Goal: Information Seeking & Learning: Learn about a topic

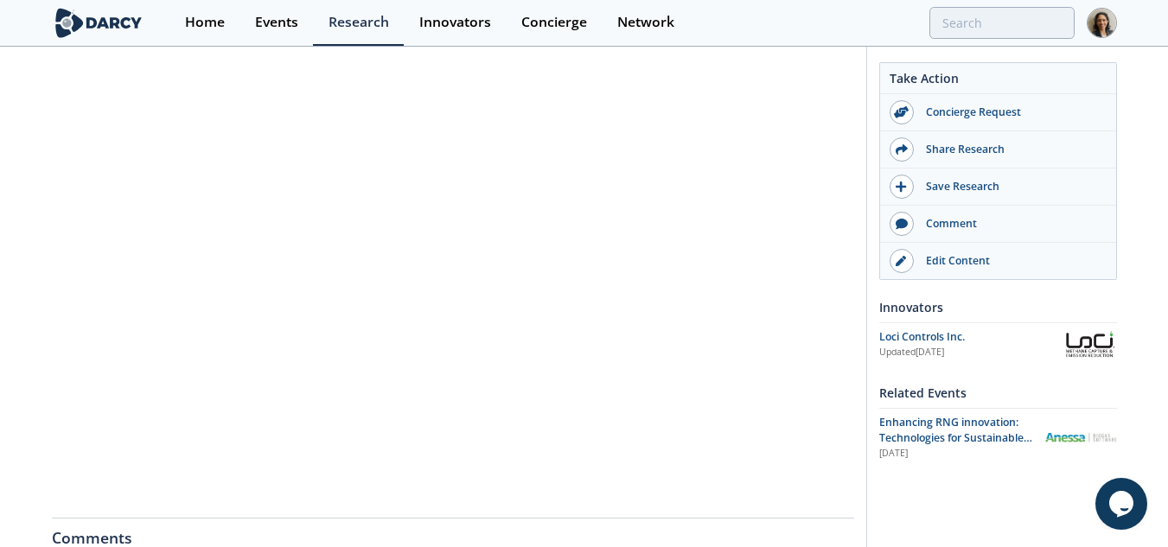
scroll to position [220, 0]
click at [1, 274] on div "Loci Controls Inc. - Enhancing RNG innovation - Real Time Mesuarement Other • U…" at bounding box center [584, 361] width 1168 height 1067
click at [0, 352] on div "Loci Controls Inc. - Enhancing RNG innovation - Real Time Mesuarement Other • U…" at bounding box center [584, 361] width 1168 height 1067
click at [16, 308] on div "Loci Controls Inc. - Enhancing RNG innovation - Real Time Mesuarement Other • U…" at bounding box center [584, 361] width 1168 height 1067
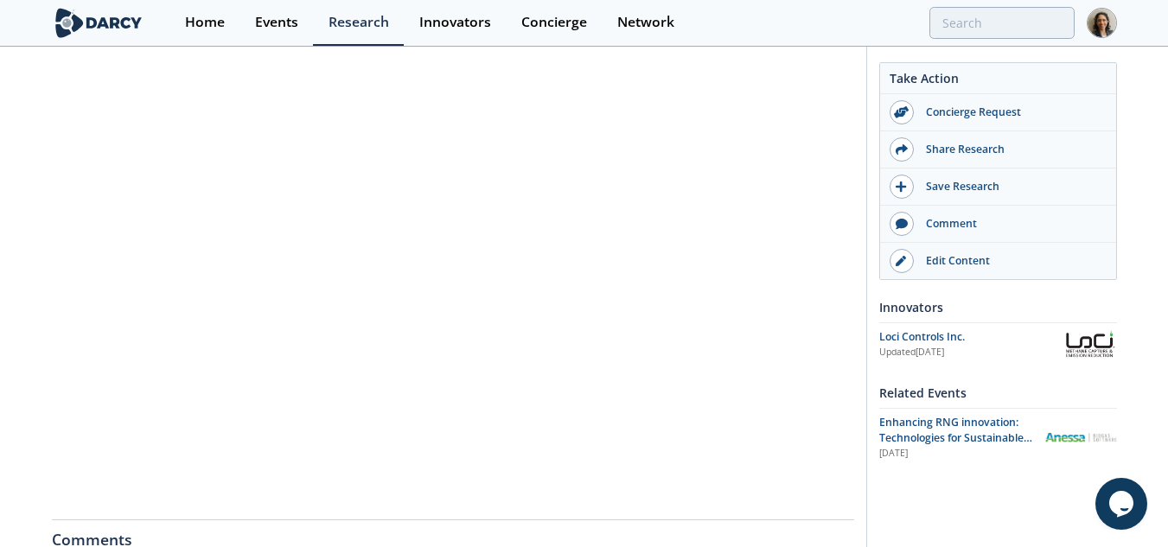
click at [914, 502] on div "Take Action Concierge Request Share Research Save Research Comment" at bounding box center [991, 356] width 251 height 1027
click at [23, 356] on div "Loci Controls Inc. - Enhancing RNG innovation - Real Time Mesuarement Other • U…" at bounding box center [584, 361] width 1168 height 1067
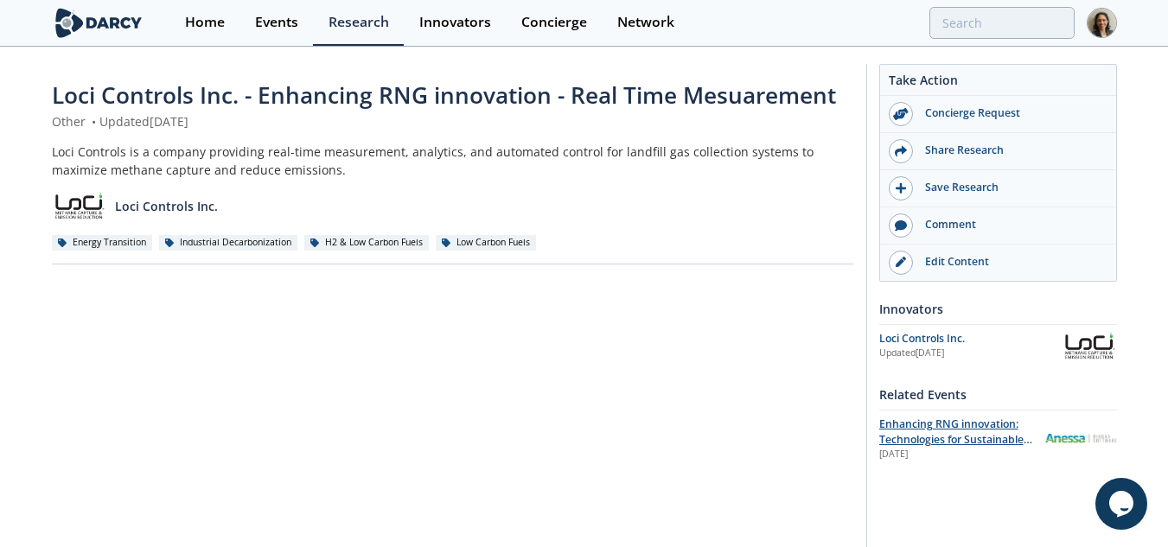
click at [938, 438] on span "Enhancing RNG innovation: Technologies for Sustainable Energy" at bounding box center [955, 440] width 153 height 47
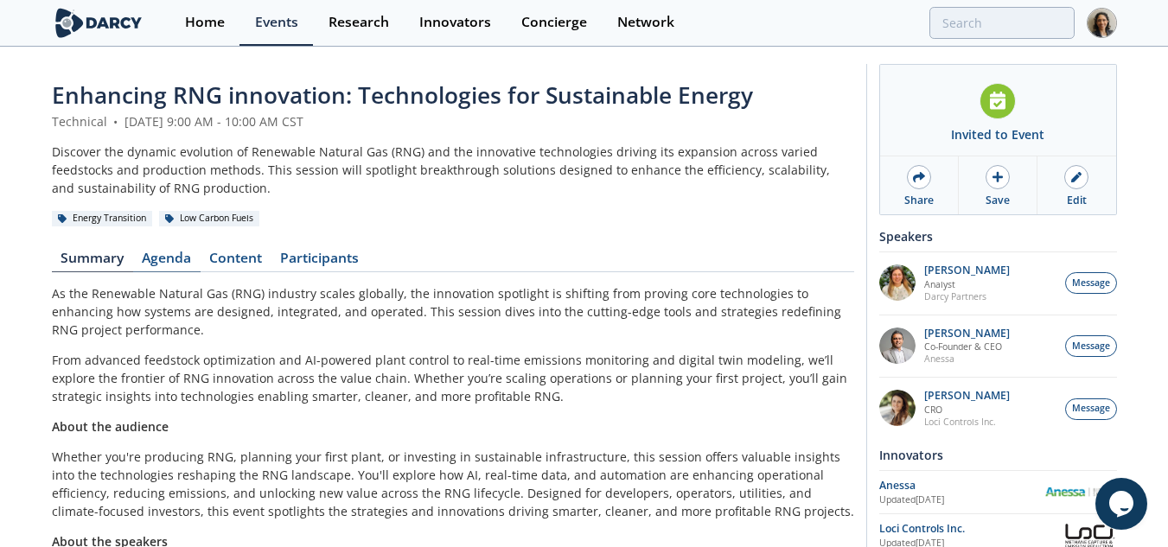
click at [161, 255] on link "Agenda" at bounding box center [166, 262] width 67 height 21
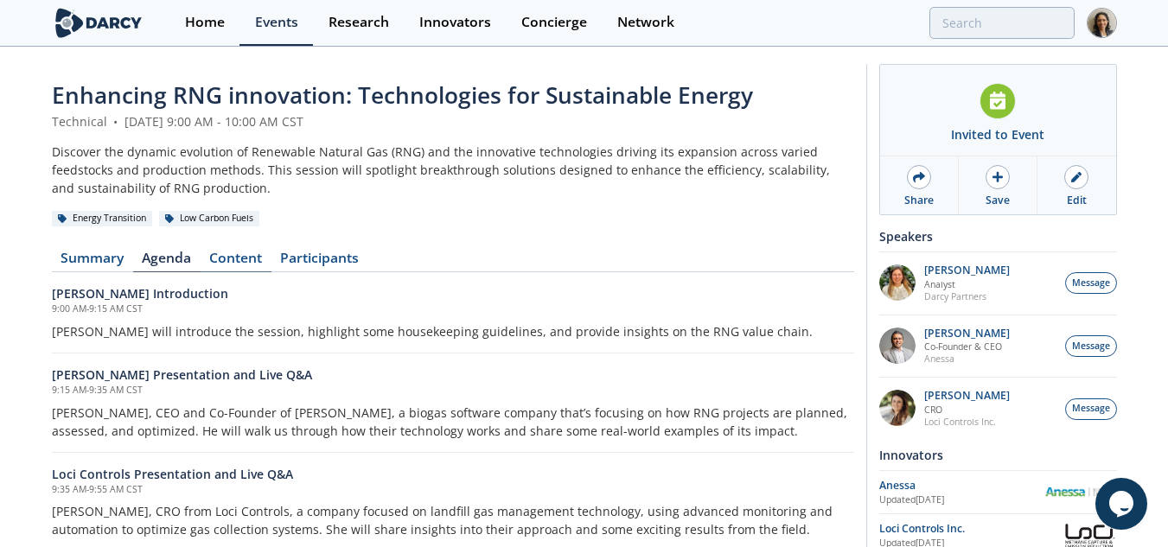
click at [245, 259] on link "Content" at bounding box center [236, 262] width 71 height 21
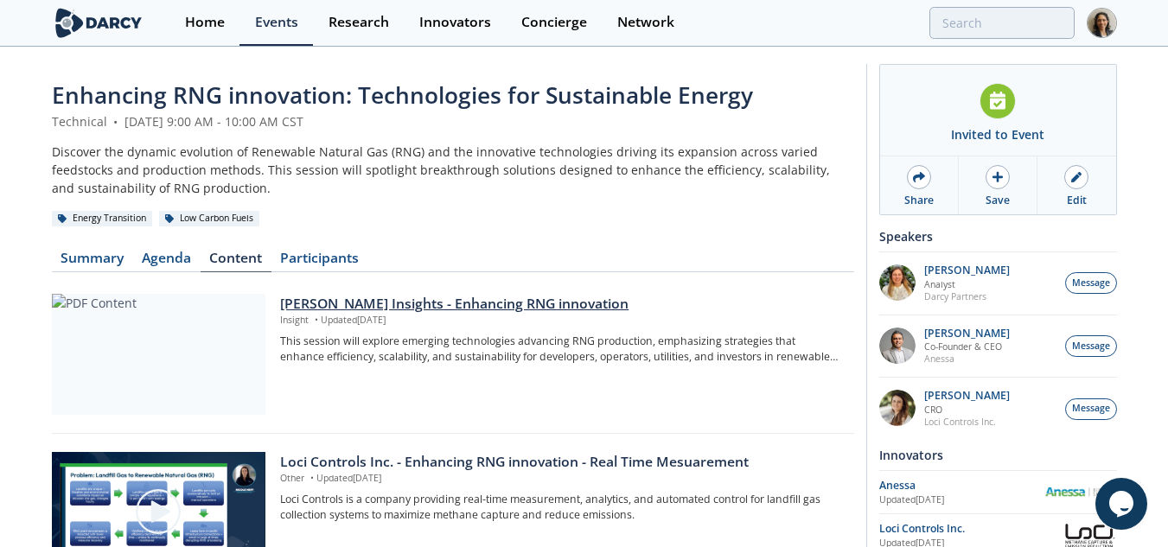
click at [469, 303] on div "[PERSON_NAME] Insights - Enhancing RNG innovation" at bounding box center [560, 304] width 561 height 21
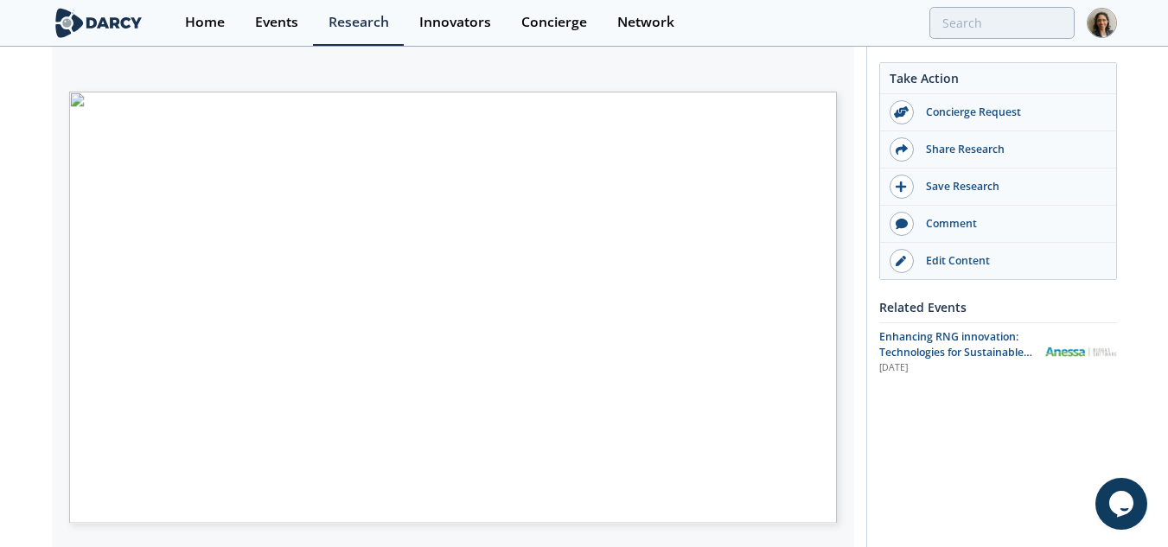
scroll to position [301, 0]
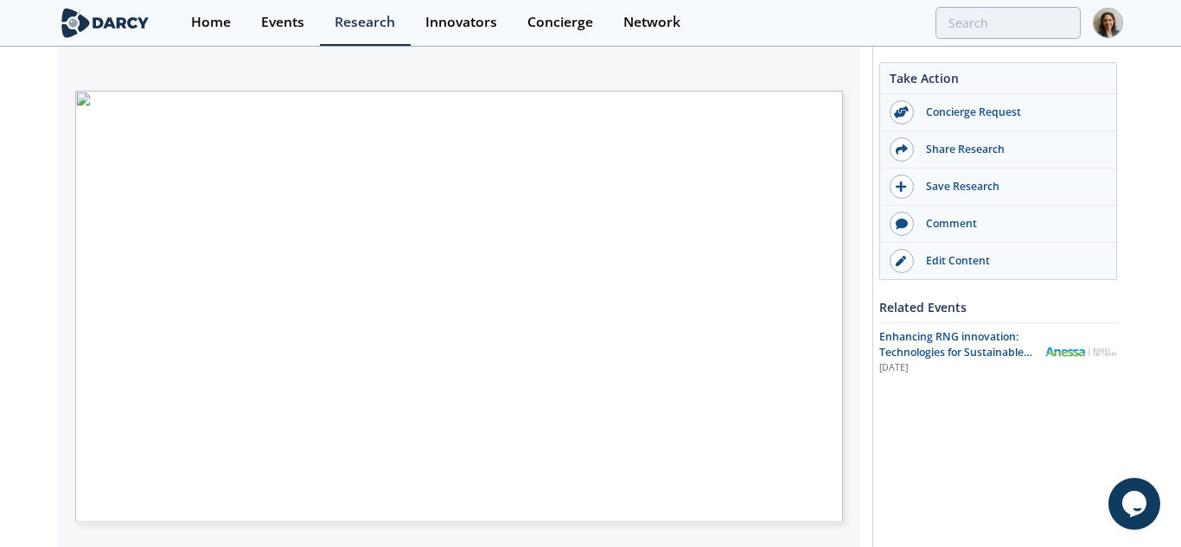
type input "2"
type input "1"
type input "2"
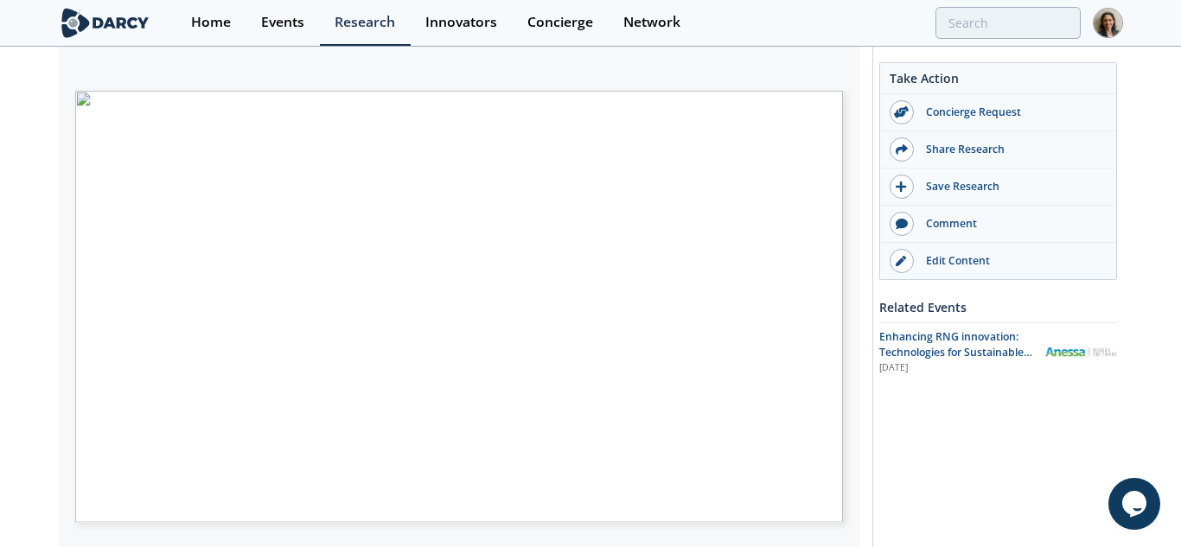
type input "3"
type input "4"
click at [450, 328] on span "Página 2" at bounding box center [894, 547] width 1093 height 507
click at [544, 386] on span "Costs remain a limitation. [GEOGRAPHIC_DATA]" at bounding box center [489, 385] width 243 height 8
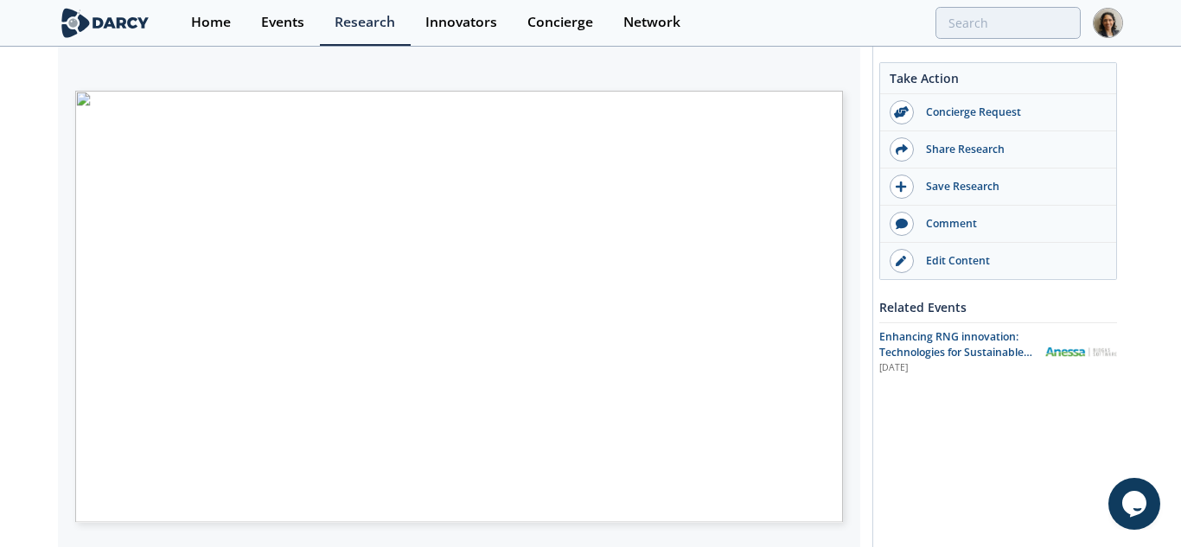
type input "5"
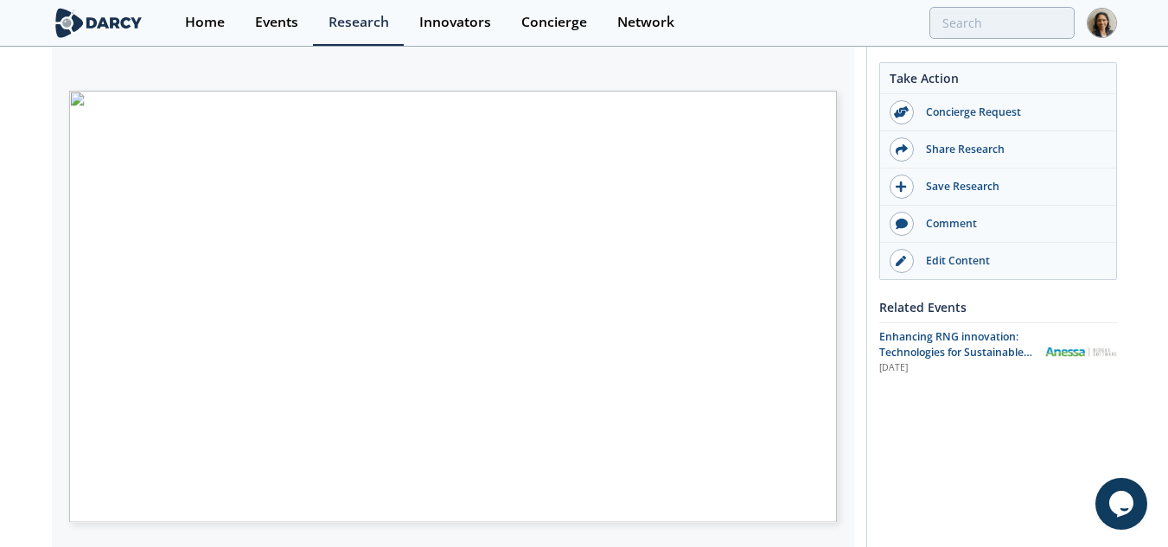
type input "6"
type input "7"
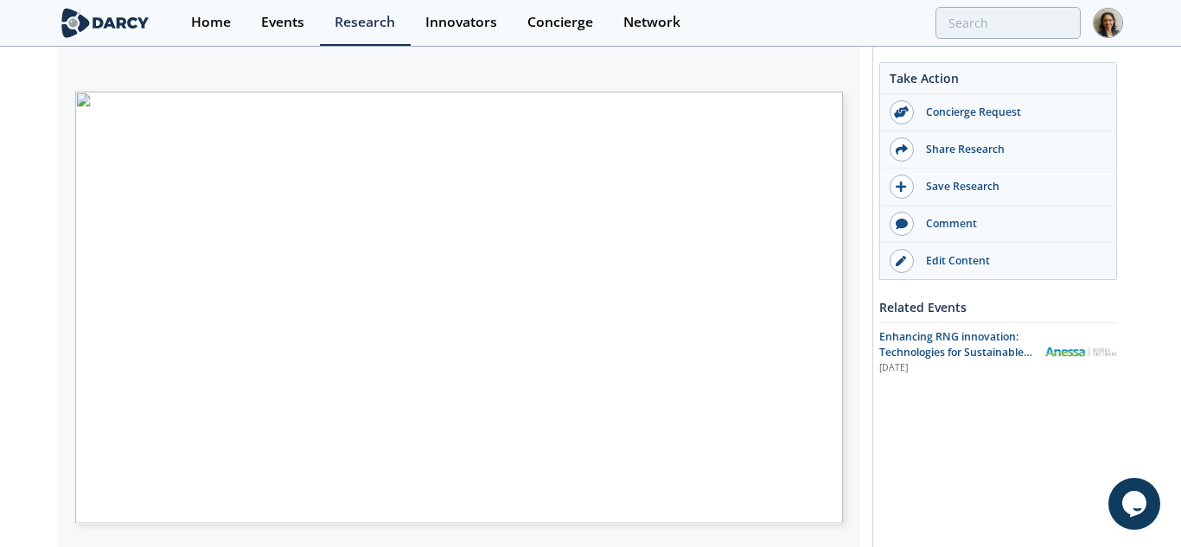
click at [241, 267] on span "Agriculture" at bounding box center [217, 271] width 54 height 10
click at [521, 335] on span "Página 8" at bounding box center [1023, 509] width 1093 height 507
click at [500, 348] on span "Página 9" at bounding box center [1023, 509] width 1093 height 507
type input "1"
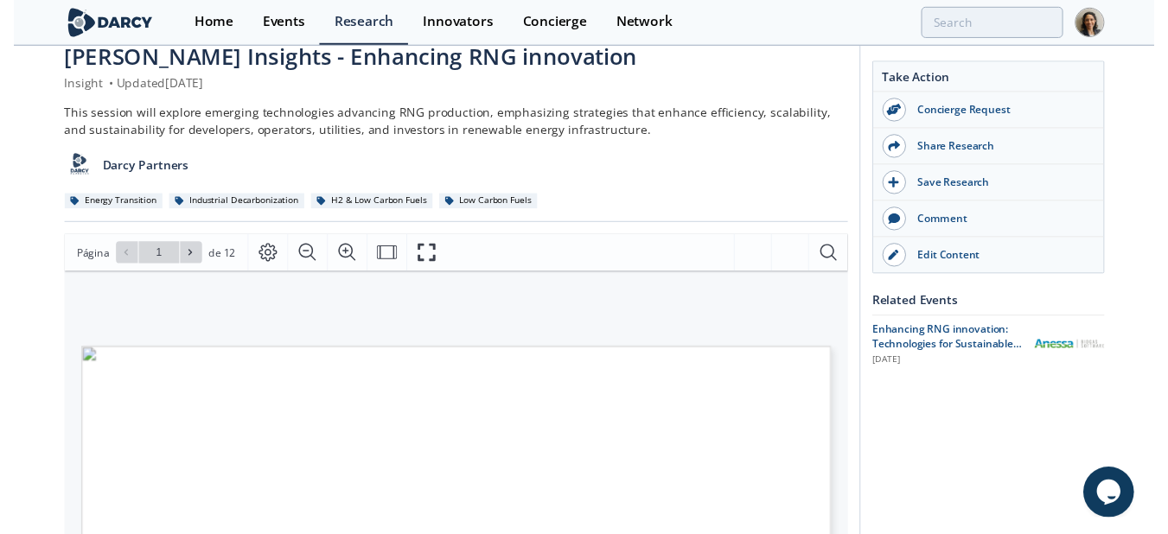
scroll to position [0, 0]
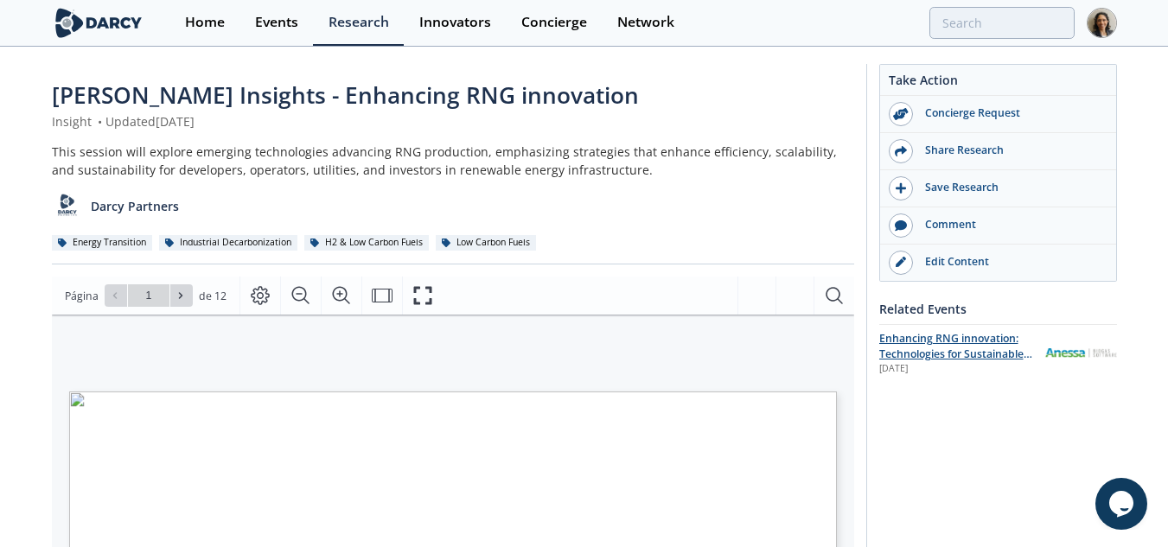
click at [972, 355] on span "Enhancing RNG innovation: Technologies for Sustainable Energy" at bounding box center [955, 354] width 153 height 47
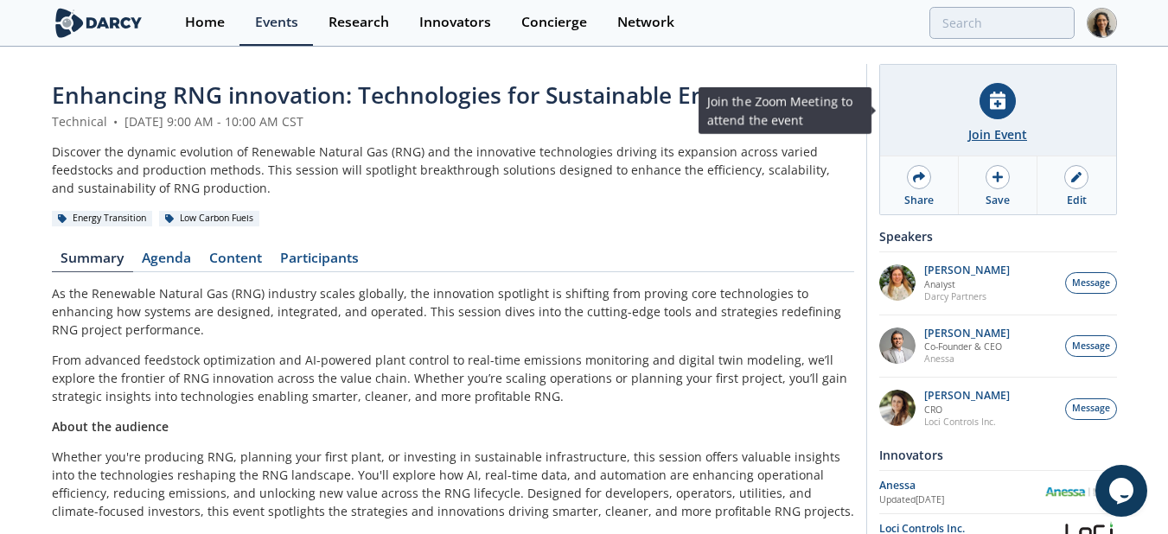
click at [997, 132] on div "Join Event" at bounding box center [997, 134] width 59 height 18
